Goal: Find specific page/section: Find specific page/section

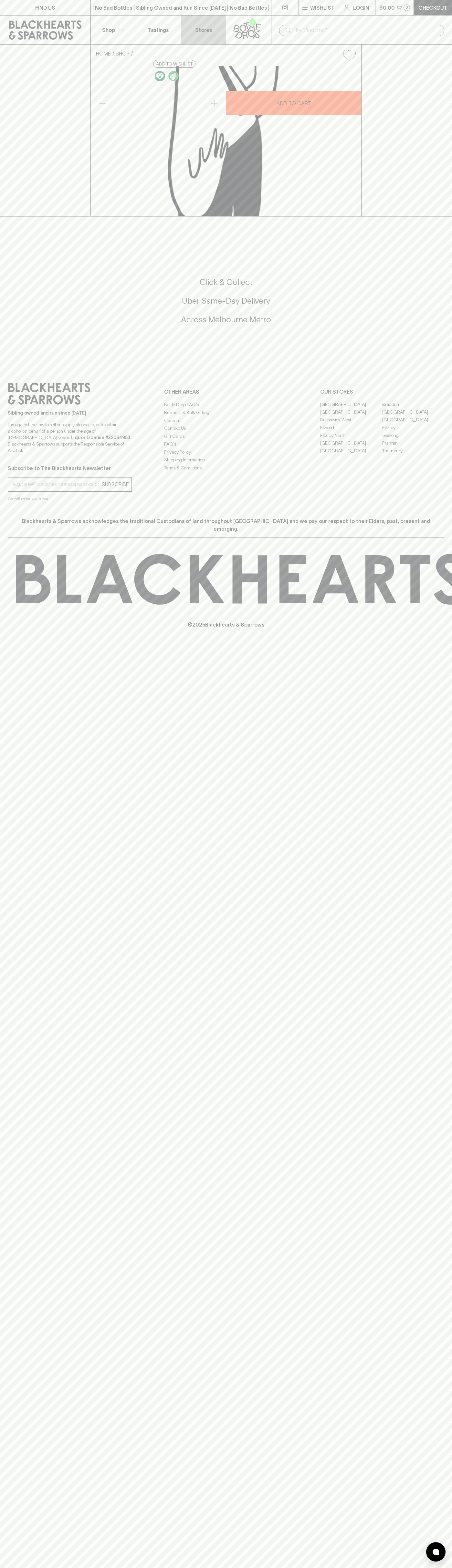
click at [189, 24] on link "Stores" at bounding box center [203, 29] width 45 height 29
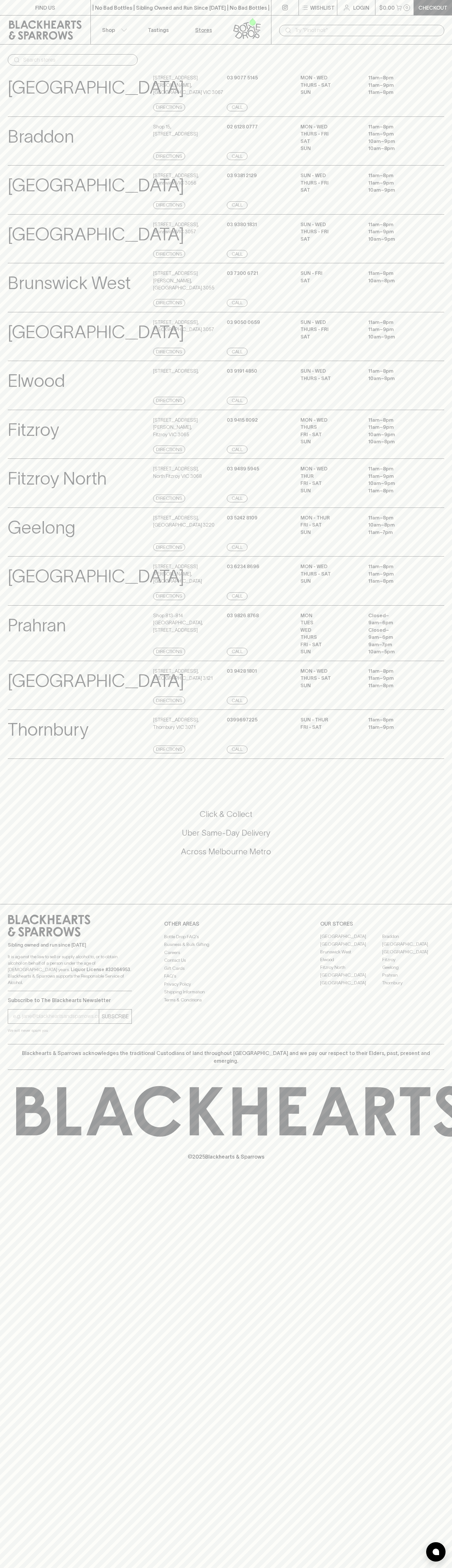
click at [394, 1567] on html "FIND US | No Bad Bottles | Sibling Owned and Run Since 2006 | No Bad Bottles | …" at bounding box center [226, 784] width 452 height 1568
click at [17, 1567] on html "FIND US | No Bad Bottles | Sibling Owned and Run Since 2006 | No Bad Bottles | …" at bounding box center [226, 784] width 452 height 1568
